Goal: Communication & Community: Answer question/provide support

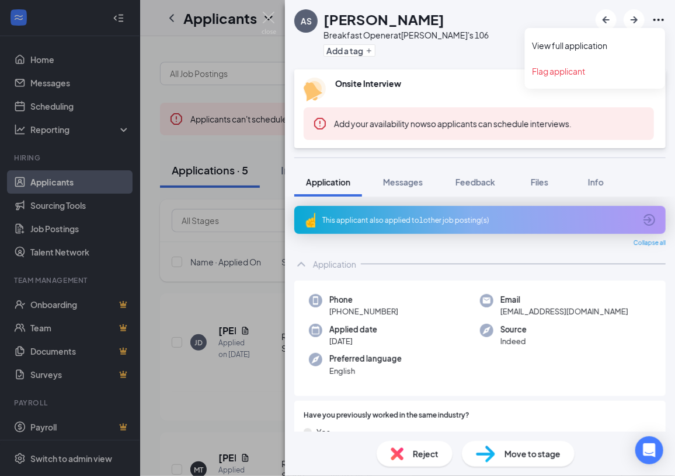
click at [661, 19] on icon "Ellipses" at bounding box center [658, 20] width 14 height 14
click at [588, 44] on link "View full application" at bounding box center [595, 46] width 126 height 12
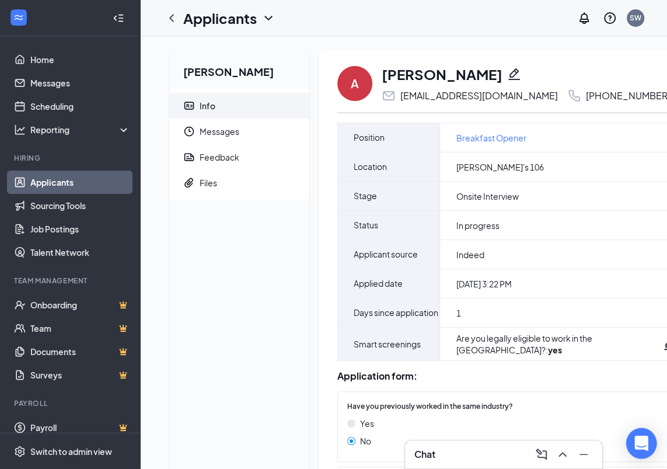
click at [633, 438] on div "Open Intercom Messenger" at bounding box center [641, 443] width 31 height 31
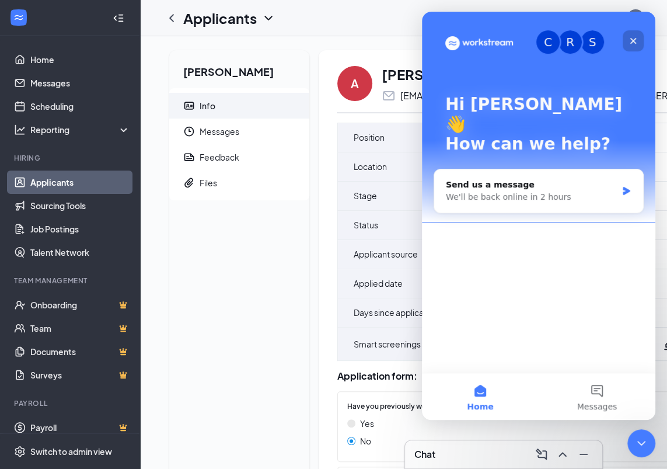
click at [638, 41] on div "Close" at bounding box center [633, 40] width 21 height 21
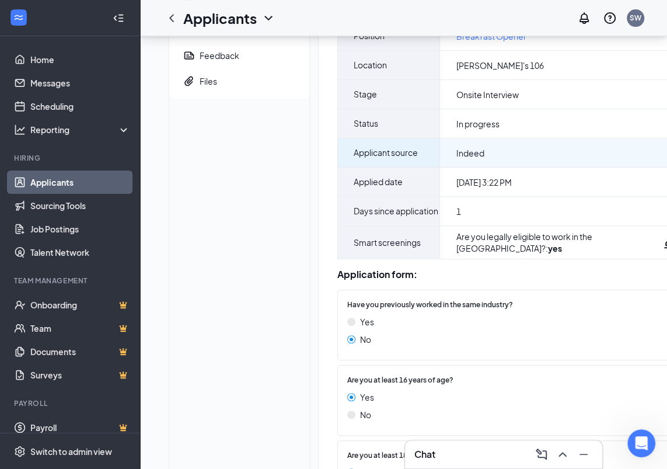
scroll to position [106, 0]
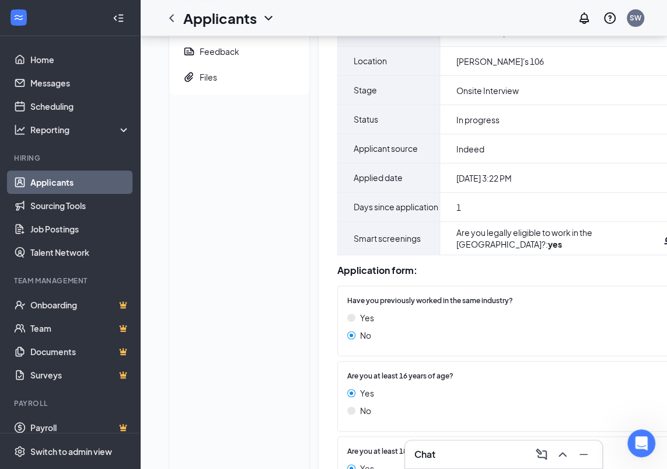
click at [483, 461] on div "Chat" at bounding box center [503, 454] width 179 height 19
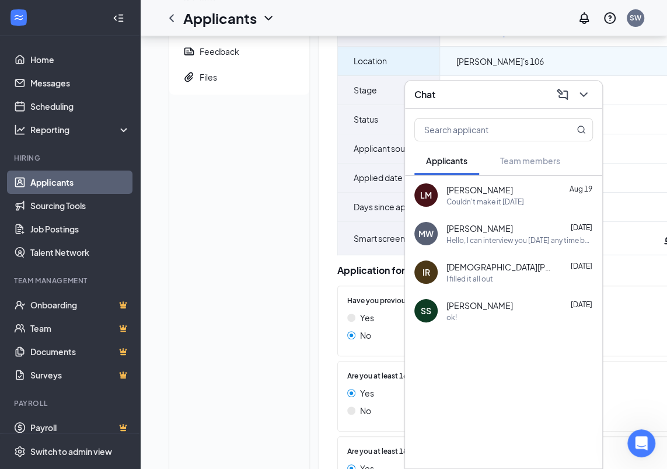
click at [641, 72] on div "[PERSON_NAME]'s 106" at bounding box center [566, 61] width 253 height 29
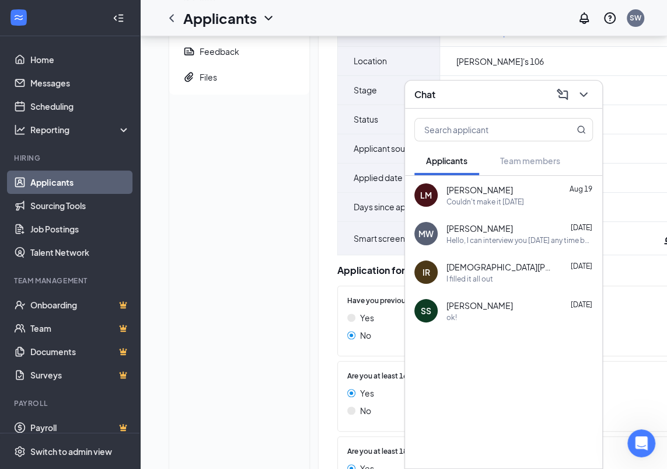
click at [584, 99] on icon "ChevronDown" at bounding box center [584, 95] width 14 height 14
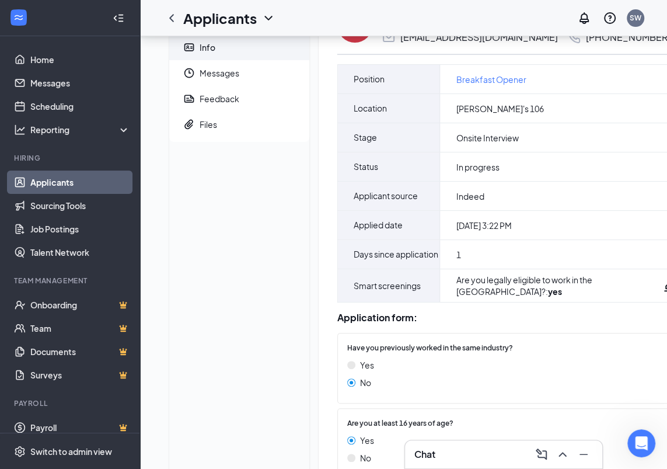
scroll to position [0, 0]
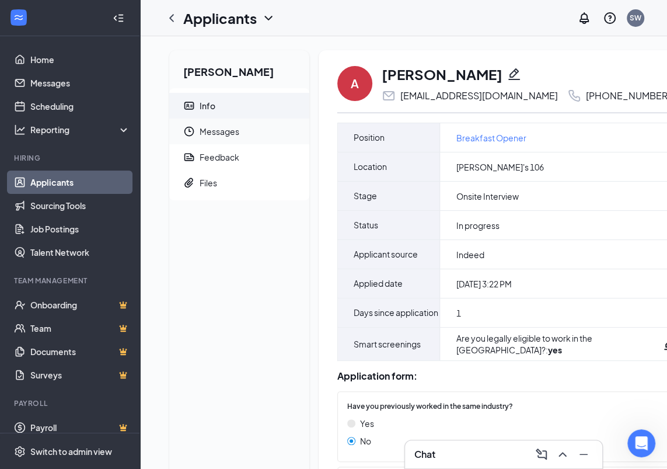
click at [207, 128] on span "Messages" at bounding box center [250, 131] width 100 height 26
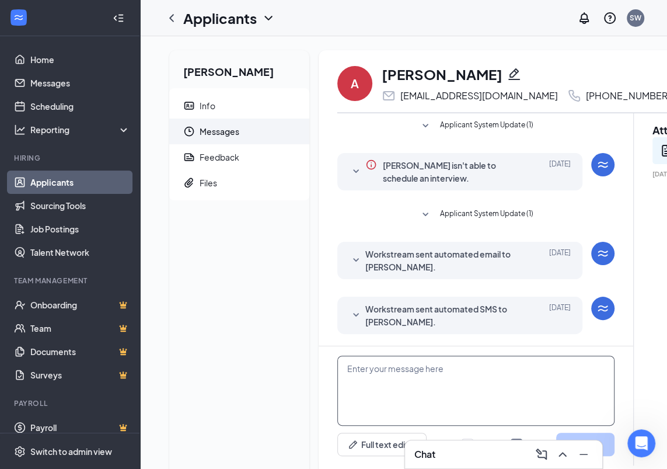
click at [400, 365] on textarea at bounding box center [475, 390] width 277 height 70
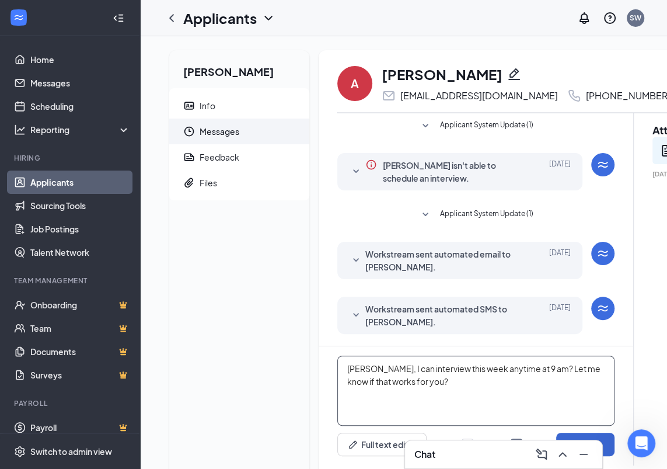
type textarea "Amy, I can interview this week anytime at 9 am? Let me know if that works for y…"
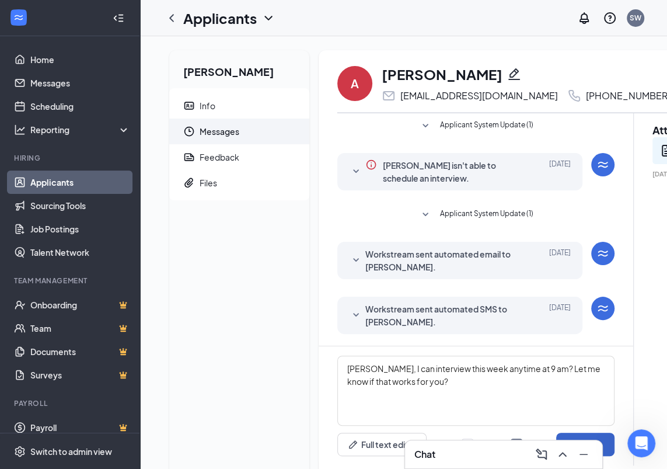
click at [610, 447] on button "Send" at bounding box center [585, 443] width 58 height 23
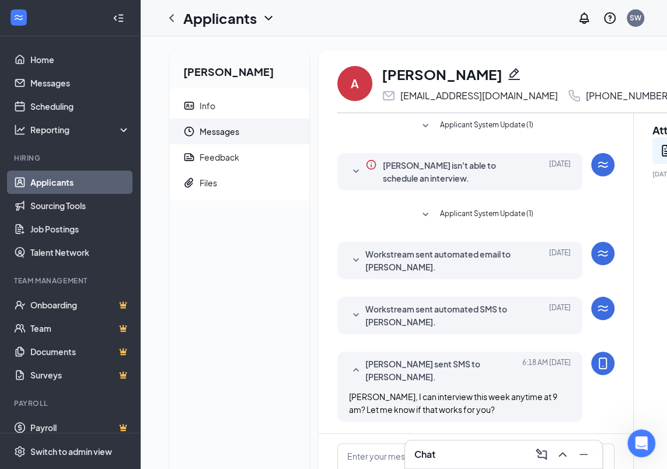
click at [54, 180] on link "Applicants" at bounding box center [80, 181] width 100 height 23
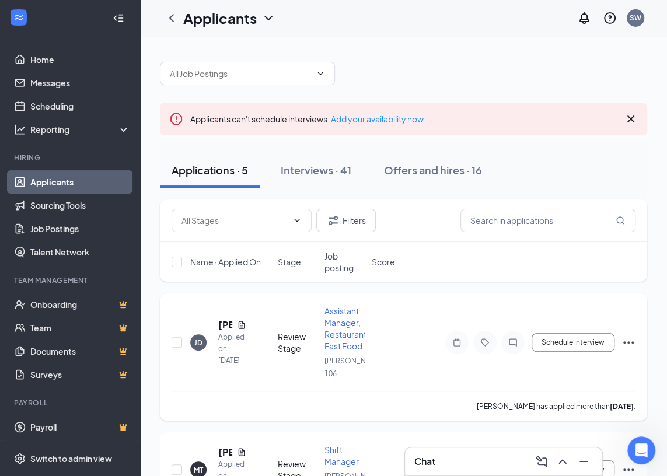
click at [350, 319] on span "Assistant Manager, Restaurant, Fast Food" at bounding box center [347, 329] width 44 height 46
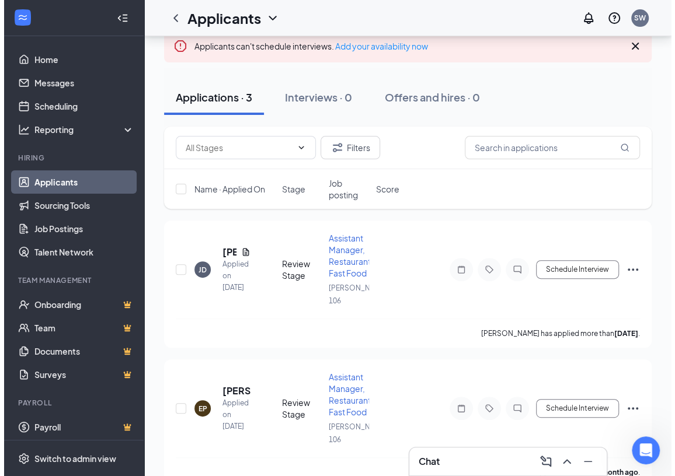
scroll to position [106, 0]
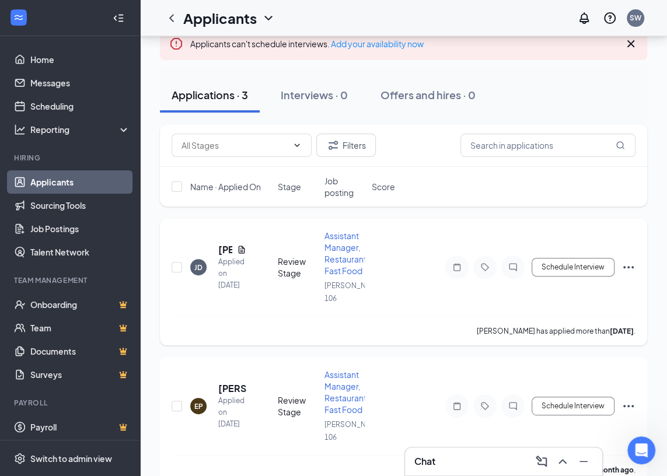
click at [191, 266] on div "JD" at bounding box center [198, 267] width 16 height 16
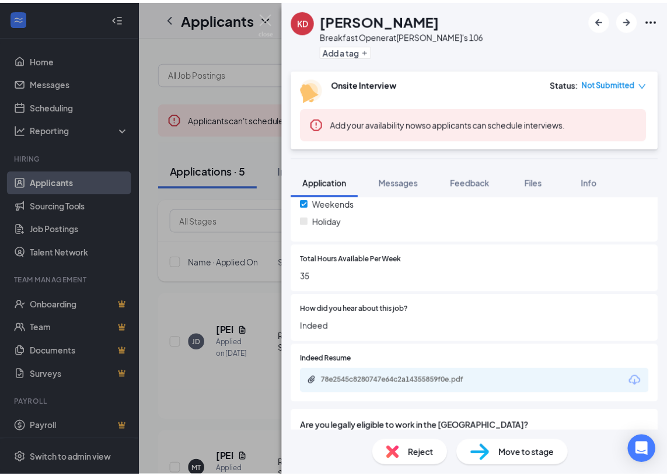
scroll to position [860, 0]
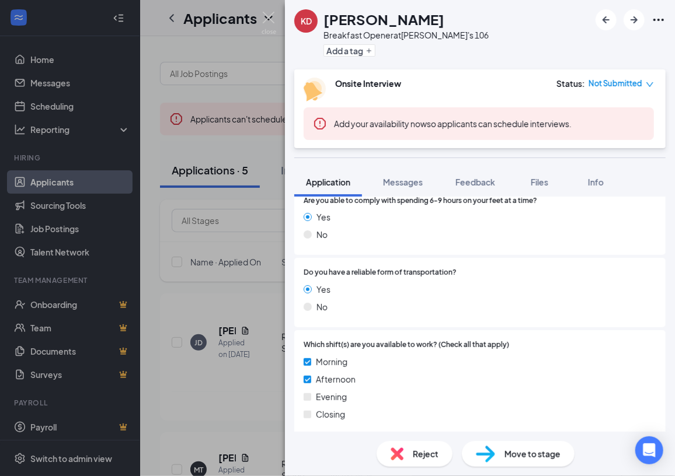
click at [162, 321] on div "KD [PERSON_NAME] Breakfast Opener at [PERSON_NAME]'s 106 Add a tag Onsite Inter…" at bounding box center [337, 238] width 675 height 476
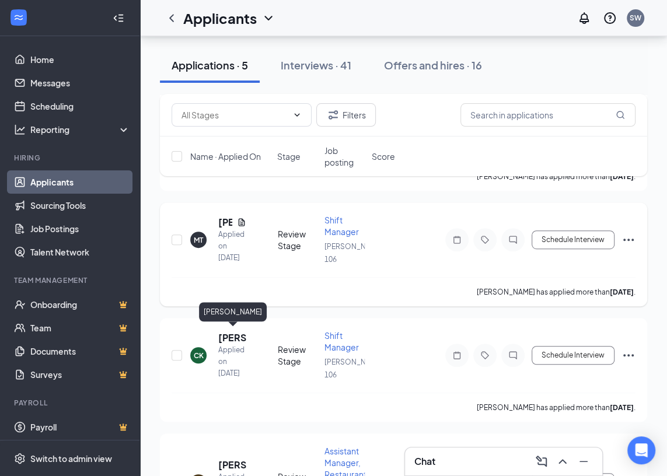
scroll to position [212, 0]
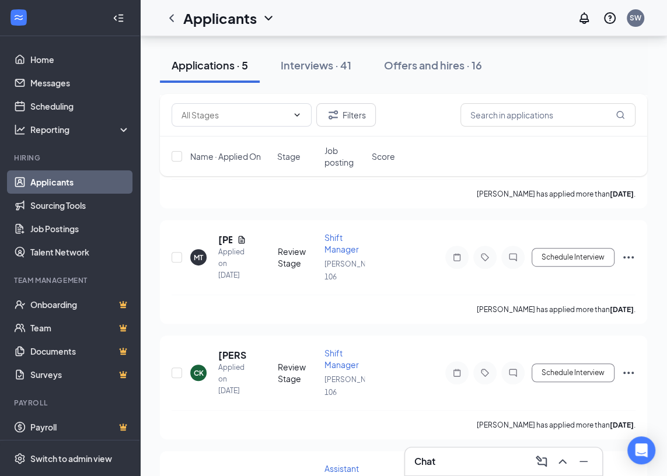
click at [51, 188] on link "Applicants" at bounding box center [80, 181] width 100 height 23
click at [51, 183] on link "Applicants" at bounding box center [80, 181] width 100 height 23
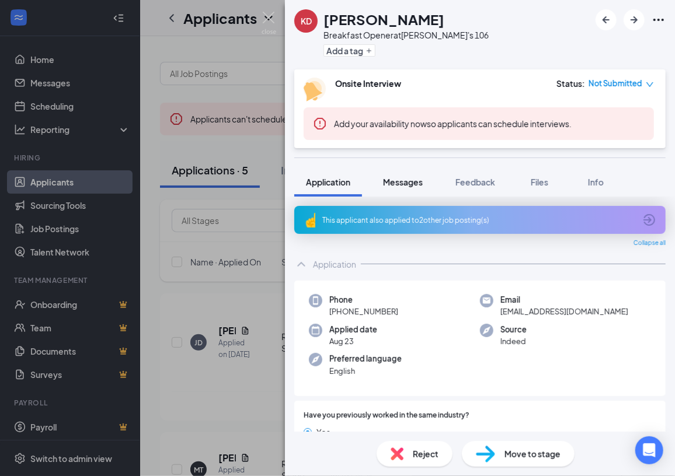
click at [395, 183] on span "Messages" at bounding box center [403, 182] width 40 height 11
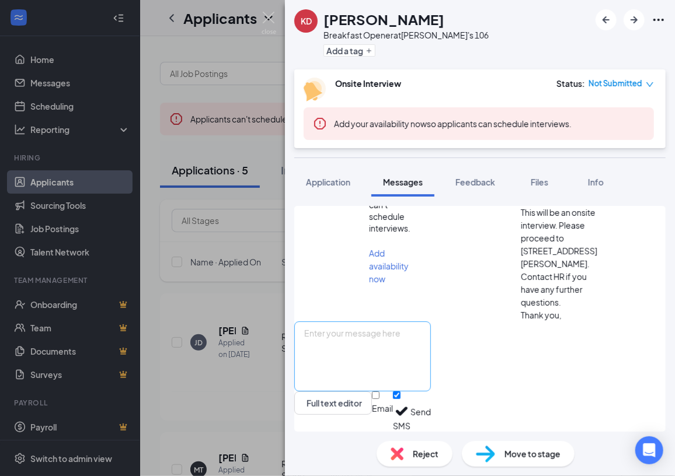
scroll to position [239, 0]
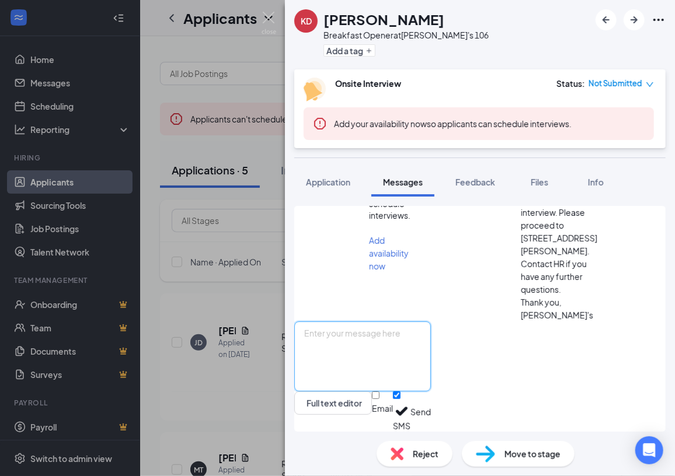
click at [367, 344] on textarea at bounding box center [362, 357] width 137 height 70
type textarea "Kaitlyn, I can interview you anytime this week at 9:30 am. Let me know if this …"
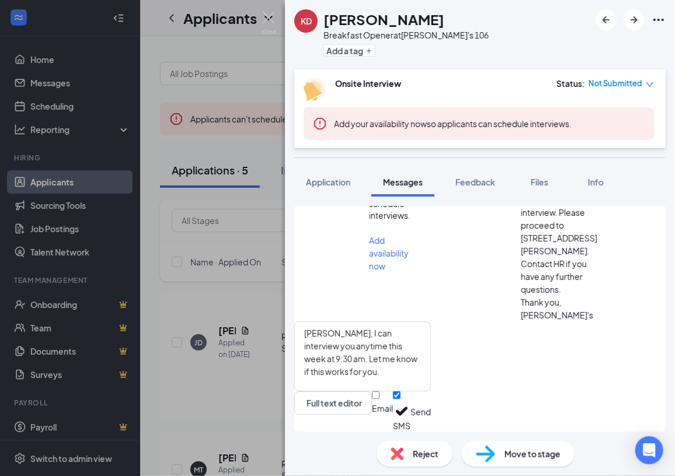
click at [431, 418] on button "Send" at bounding box center [420, 412] width 20 height 40
